Goal: Check status: Check status

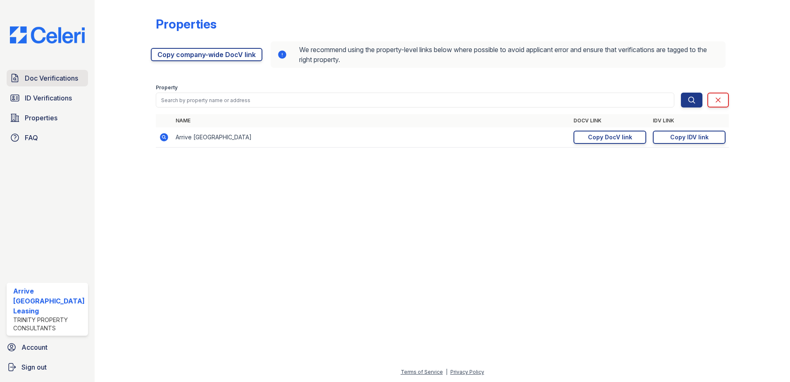
click at [48, 77] on span "Doc Verifications" at bounding box center [51, 78] width 53 height 10
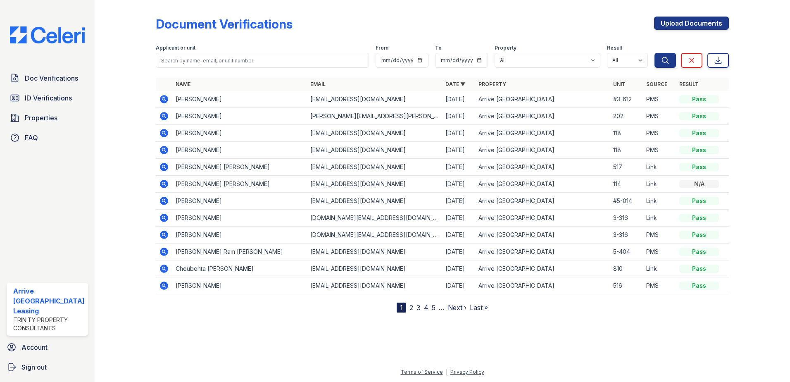
click at [165, 99] on icon at bounding box center [164, 99] width 8 height 8
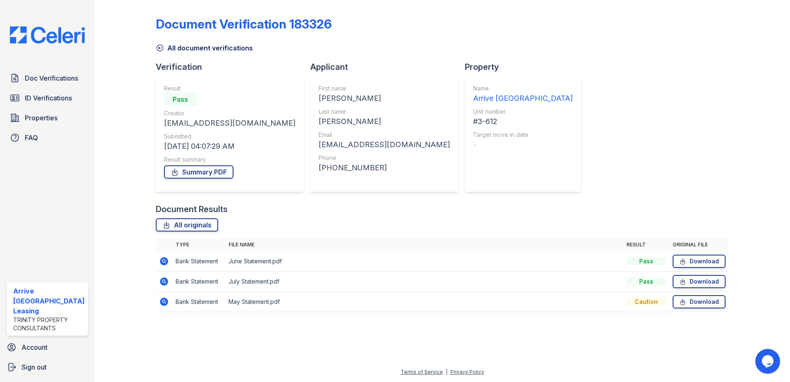
click at [164, 261] on icon at bounding box center [164, 261] width 10 height 10
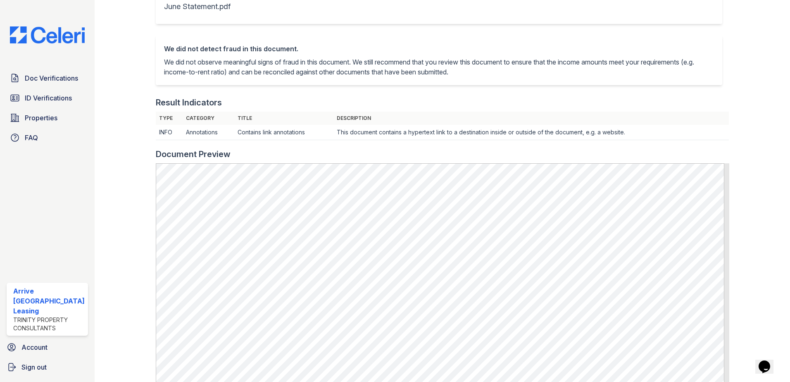
scroll to position [165, 0]
